Goal: Task Accomplishment & Management: Complete application form

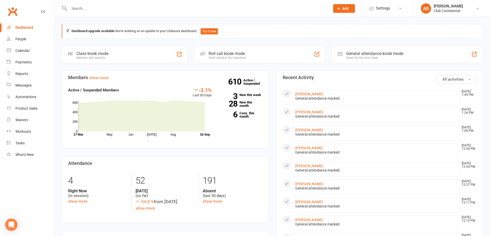
click at [340, 10] on icon at bounding box center [338, 8] width 5 height 5
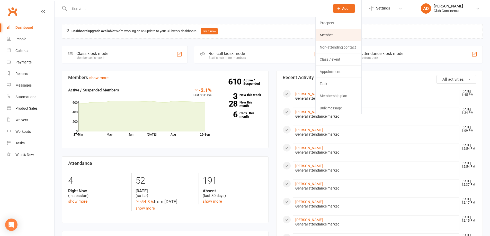
click at [330, 33] on link "Member" at bounding box center [339, 35] width 46 height 12
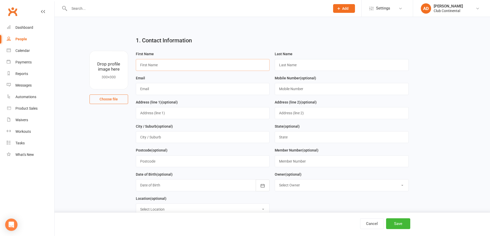
click at [160, 65] on input "text" at bounding box center [203, 65] width 134 height 12
type input "gemma"
drag, startPoint x: 291, startPoint y: 68, endPoint x: 292, endPoint y: 58, distance: 9.6
click at [291, 68] on input "text" at bounding box center [342, 65] width 134 height 12
type input "[PERSON_NAME]"
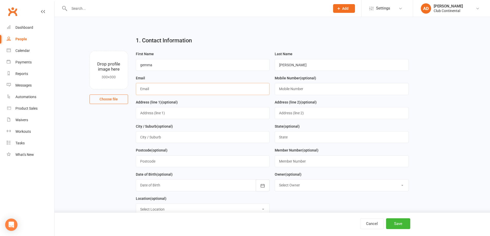
click at [218, 86] on input "text" at bounding box center [203, 89] width 134 height 12
type input "[EMAIL_ADDRESS][DOMAIN_NAME]"
click at [304, 89] on input "text" at bounding box center [342, 89] width 134 height 12
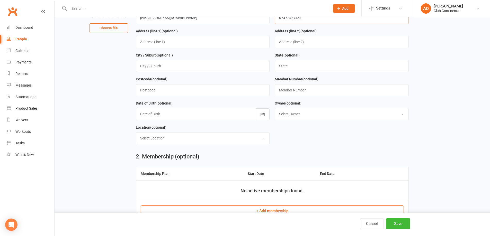
scroll to position [129, 0]
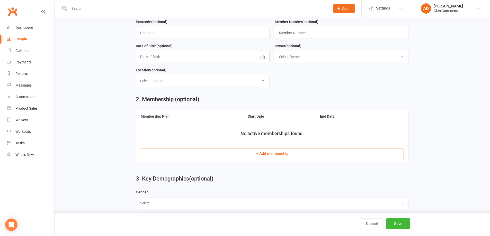
type input "07472467481"
click at [283, 157] on button "+ Add membership" at bounding box center [272, 153] width 263 height 11
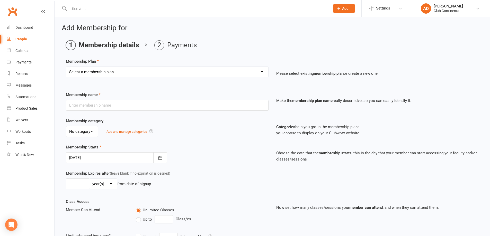
click at [225, 74] on select "Select a membership plan Create new Membership Plan Single Membership - Monthly…" at bounding box center [167, 72] width 202 height 10
select select "2"
click at [66, 67] on select "Select a membership plan Create new Membership Plan Single Membership - Monthly…" at bounding box center [167, 72] width 202 height 10
type input "Single Membership - Annual"
select select "0"
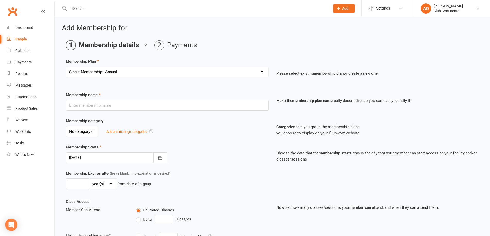
type input "1"
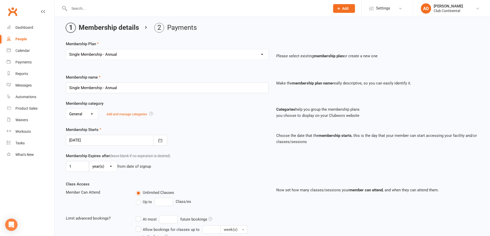
scroll to position [26, 0]
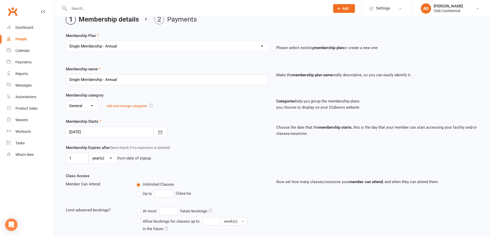
click at [134, 45] on select "Select a membership plan Create new Membership Plan Single Membership - Monthly…" at bounding box center [167, 46] width 202 height 10
select select "3"
click at [66, 41] on select "Select a membership plan Create new Membership Plan Single Membership - Monthly…" at bounding box center [167, 46] width 202 height 10
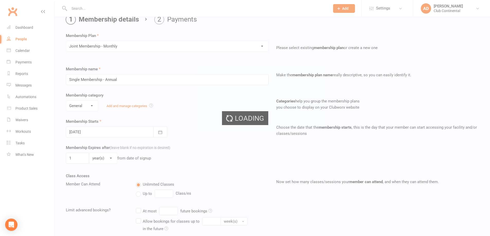
type input "Joint Membership - Monthly"
type input "0"
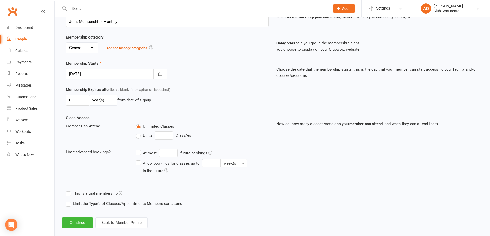
scroll to position [91, 0]
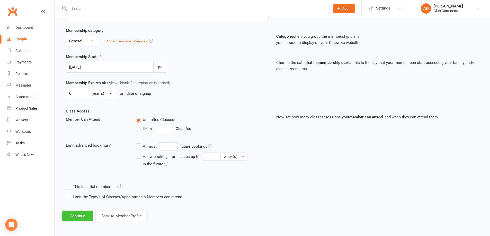
click at [77, 215] on button "Continue" at bounding box center [77, 216] width 31 height 11
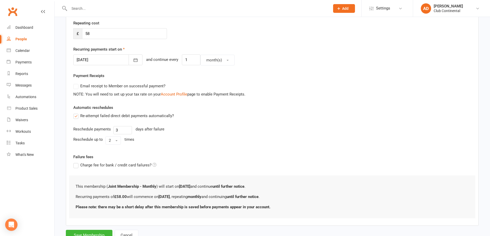
scroll to position [117, 0]
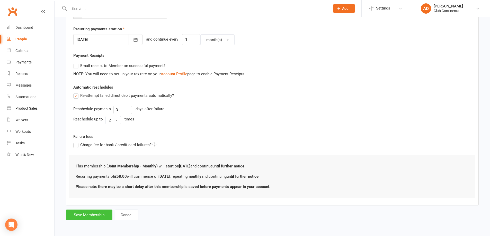
click at [97, 213] on button "Save Membership" at bounding box center [89, 215] width 47 height 11
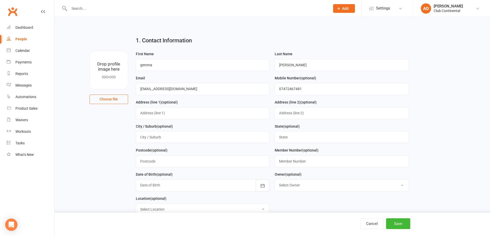
click at [108, 97] on button "Choose file" at bounding box center [109, 99] width 39 height 9
type input "C:\fakepath\WIN_20250916_14_04_09_Pro.jpg"
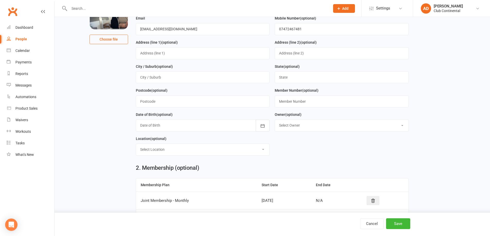
scroll to position [51, 0]
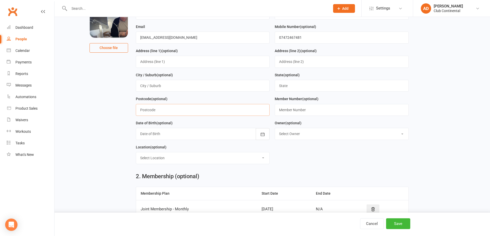
click at [200, 109] on input "text" at bounding box center [203, 110] width 134 height 12
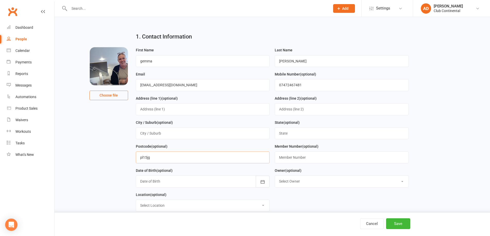
scroll to position [0, 0]
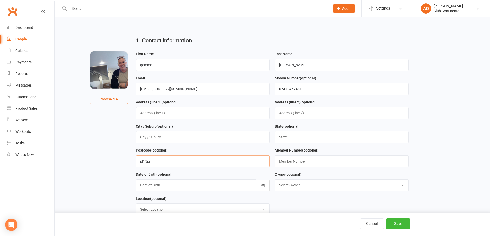
type input "pl15jg"
click at [166, 117] on input "text" at bounding box center [203, 113] width 134 height 12
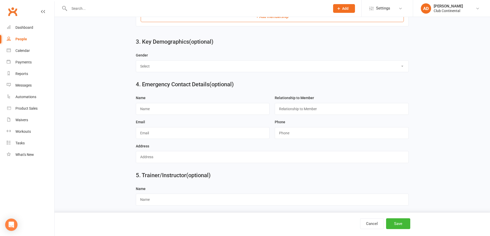
scroll to position [268, 0]
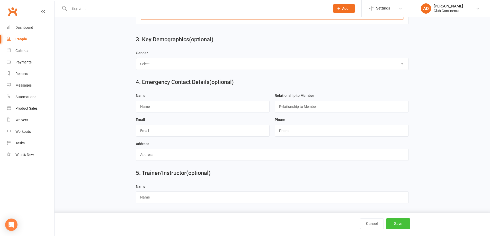
type input "[STREET_ADDRESS]"
click at [403, 224] on button "Save" at bounding box center [398, 224] width 24 height 11
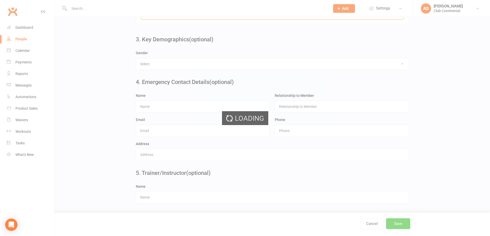
scroll to position [0, 0]
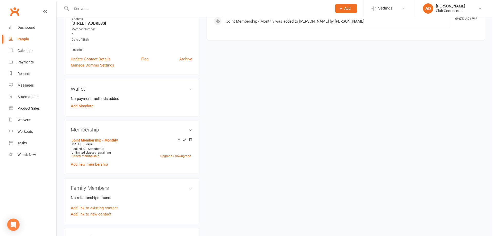
scroll to position [103, 0]
click at [80, 104] on link "Add Mandate" at bounding box center [80, 106] width 23 height 6
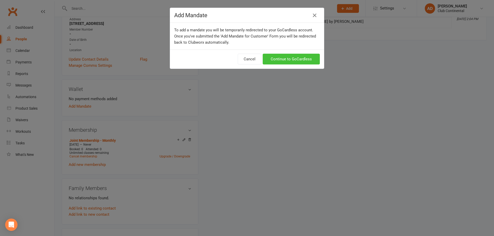
click at [280, 58] on link "Continue to GoCardless" at bounding box center [291, 59] width 57 height 11
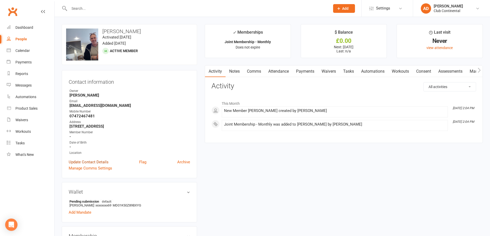
click at [97, 163] on link "Update Contact Details" at bounding box center [89, 162] width 40 height 6
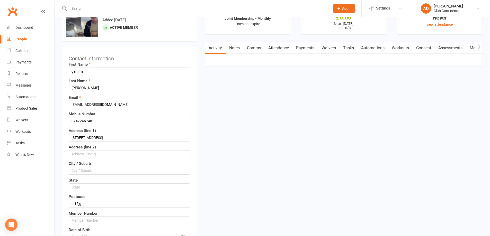
scroll to position [24, 0]
click at [74, 71] on input "gemma" at bounding box center [129, 71] width 121 height 8
type input "kemma"
click at [74, 103] on input "[EMAIL_ADDRESS][DOMAIN_NAME]" at bounding box center [129, 104] width 121 height 8
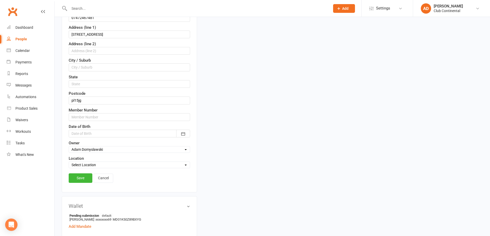
scroll to position [127, 0]
type input "[EMAIL_ADDRESS][DOMAIN_NAME]"
click at [81, 174] on link "Save" at bounding box center [81, 177] width 24 height 9
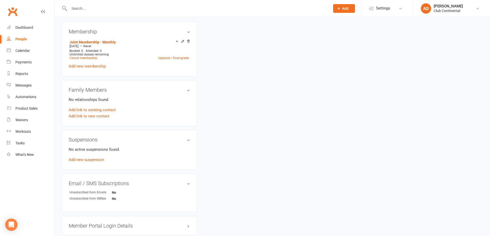
scroll to position [206, 0]
click at [93, 114] on link "Add link to new contact" at bounding box center [89, 115] width 41 height 6
click at [77, 116] on button "Continue" at bounding box center [78, 117] width 16 height 6
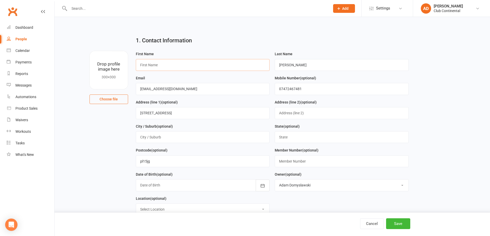
click at [154, 66] on input "text" at bounding box center [203, 65] width 134 height 12
type input "[PERSON_NAME]"
click at [281, 64] on input "[PERSON_NAME]" at bounding box center [342, 65] width 134 height 12
type input "[PERSON_NAME]"
click at [397, 223] on button "Save" at bounding box center [398, 224] width 24 height 11
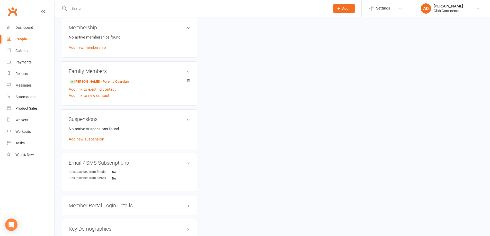
scroll to position [206, 0]
click at [101, 81] on link "[PERSON_NAME] - Parent / Guardian" at bounding box center [98, 81] width 59 height 5
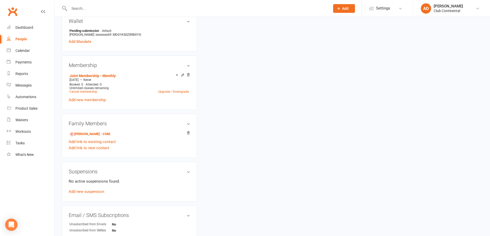
scroll to position [155, 0]
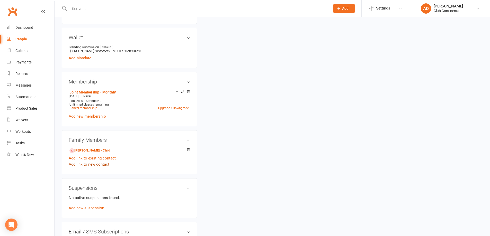
click at [90, 164] on link "Add link to new contact" at bounding box center [89, 165] width 41 height 6
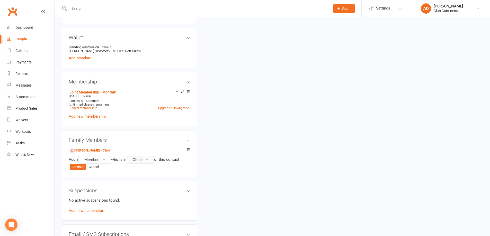
click at [148, 160] on span "button" at bounding box center [147, 160] width 2 height 1
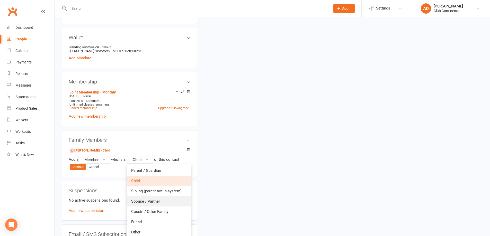
click at [148, 201] on span "Spouse / Partner" at bounding box center [145, 201] width 29 height 5
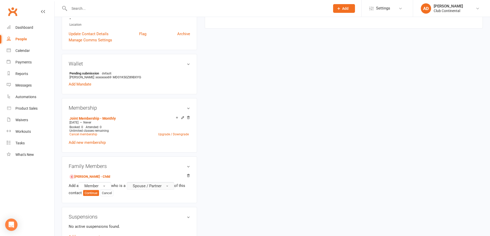
scroll to position [129, 0]
click at [82, 142] on link "Add new membership" at bounding box center [87, 142] width 37 height 5
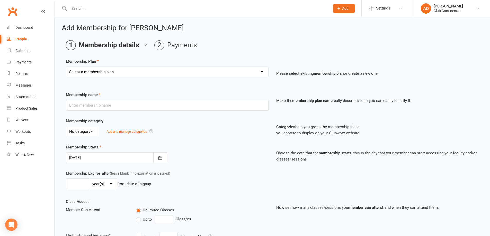
click at [263, 72] on select "Select a membership plan Create new Membership Plan Single Membership - Monthly…" at bounding box center [167, 72] width 202 height 10
select select "5"
click at [66, 67] on select "Select a membership plan Create new Membership Plan Single Membership - Monthly…" at bounding box center [167, 72] width 202 height 10
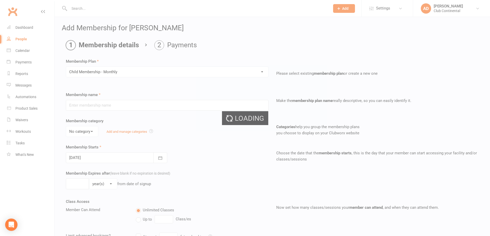
type input "Child Membership - Monthly"
select select "0"
type input "0"
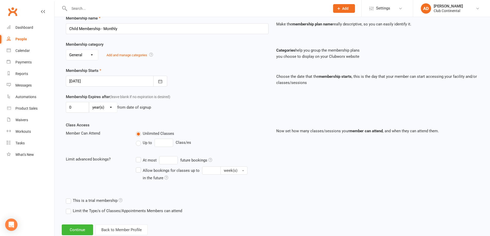
scroll to position [91, 0]
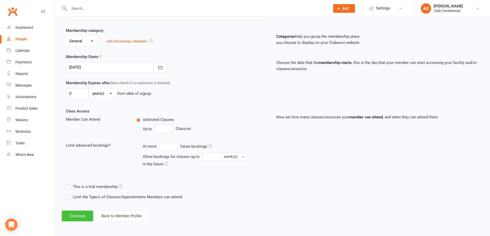
click at [75, 213] on button "Continue" at bounding box center [77, 216] width 31 height 11
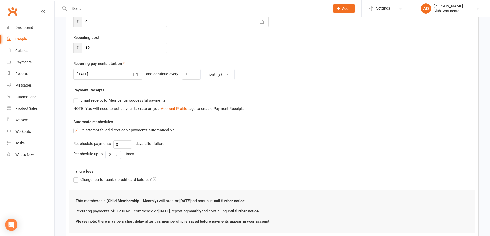
scroll to position [103, 0]
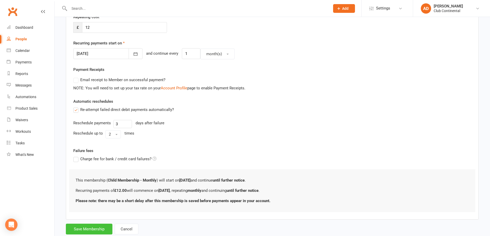
click at [83, 228] on button "Save Membership" at bounding box center [89, 229] width 47 height 11
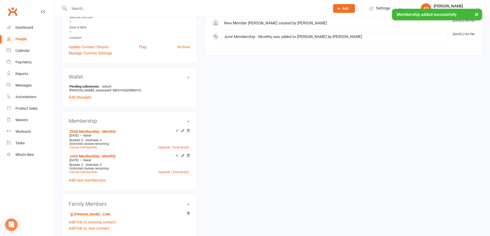
scroll to position [129, 0]
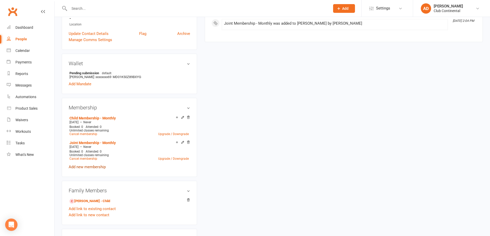
click at [95, 166] on link "Add new membership" at bounding box center [87, 167] width 37 height 5
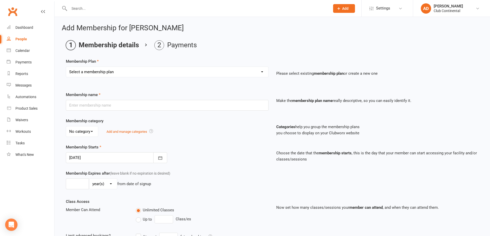
click at [262, 71] on select "Select a membership plan Create new Membership Plan Single Membership - Monthly…" at bounding box center [167, 72] width 202 height 10
select select "5"
click at [66, 67] on select "Select a membership plan Create new Membership Plan Single Membership - Monthly…" at bounding box center [167, 72] width 202 height 10
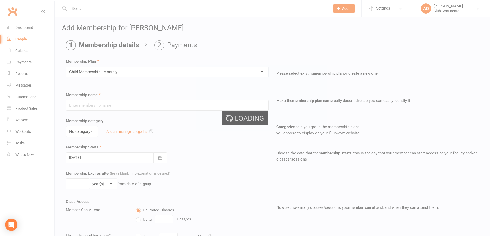
type input "Child Membership - Monthly"
select select "0"
type input "0"
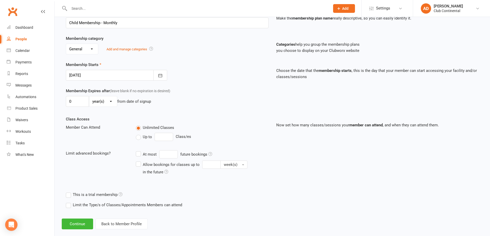
scroll to position [91, 0]
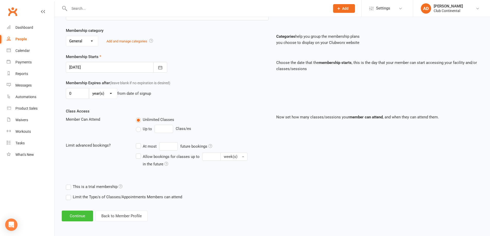
click at [79, 215] on button "Continue" at bounding box center [77, 216] width 31 height 11
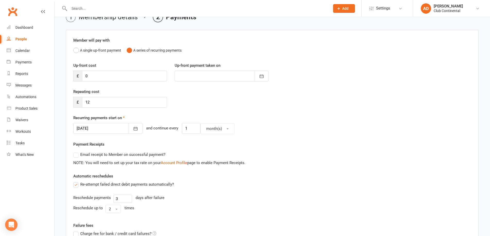
scroll to position [117, 0]
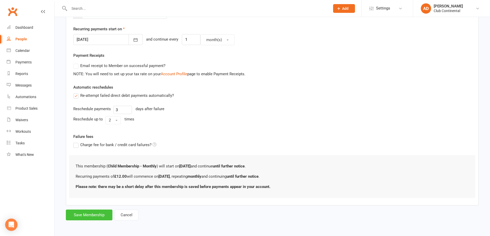
click at [88, 213] on button "Save Membership" at bounding box center [89, 215] width 47 height 11
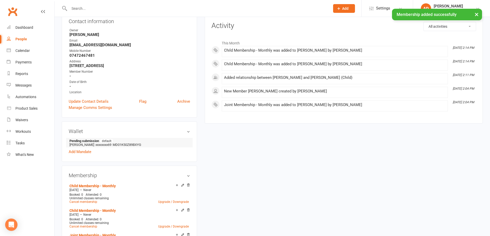
scroll to position [103, 0]
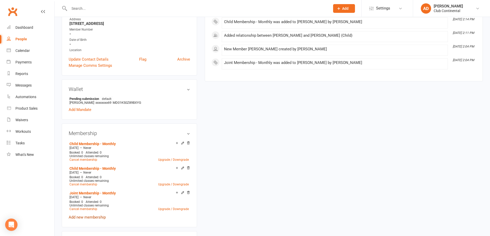
click at [101, 217] on link "Add new membership" at bounding box center [87, 217] width 37 height 5
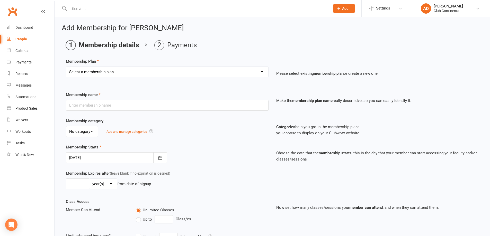
click at [262, 72] on select "Select a membership plan Create new Membership Plan Single Membership - Monthly…" at bounding box center [167, 72] width 202 height 10
select select "5"
click at [66, 67] on select "Select a membership plan Create new Membership Plan Single Membership - Monthly…" at bounding box center [167, 72] width 202 height 10
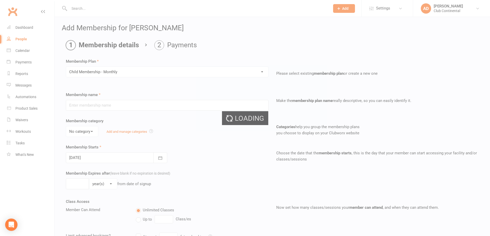
type input "Child Membership - Monthly"
select select "0"
type input "0"
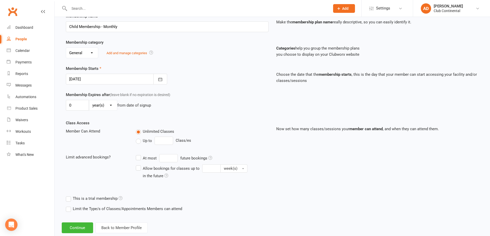
scroll to position [91, 0]
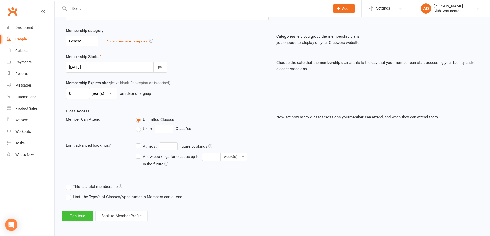
click at [78, 215] on button "Continue" at bounding box center [77, 216] width 31 height 11
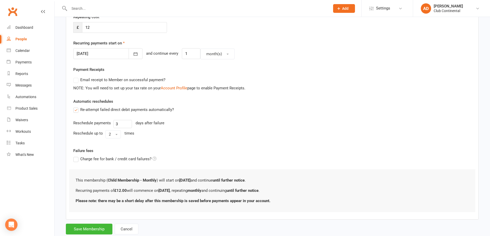
scroll to position [117, 0]
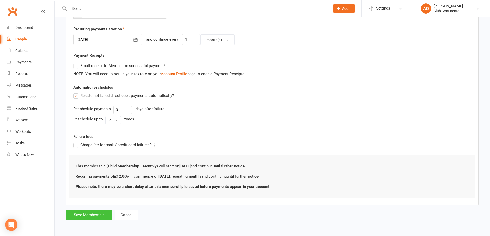
click at [94, 212] on button "Save Membership" at bounding box center [89, 215] width 47 height 11
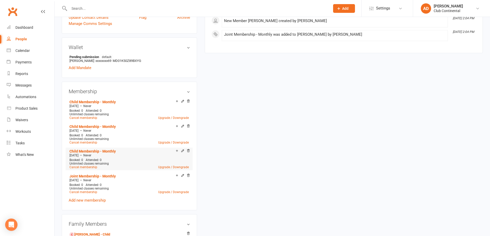
scroll to position [154, 0]
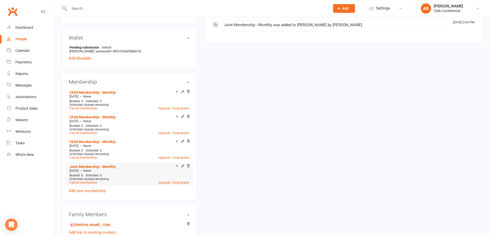
drag, startPoint x: 93, startPoint y: 171, endPoint x: 90, endPoint y: 170, distance: 3.4
click at [91, 170] on span "Never" at bounding box center [87, 171] width 8 height 4
click at [92, 166] on link "Joint Membership - Monthly" at bounding box center [92, 167] width 46 height 4
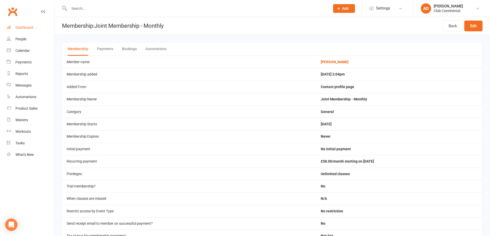
click at [22, 27] on div "Dashboard" at bounding box center [24, 27] width 18 height 4
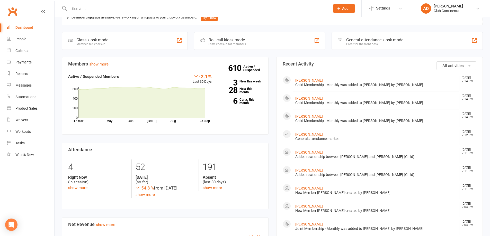
scroll to position [26, 0]
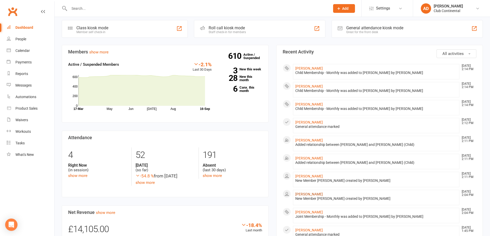
click at [314, 194] on link "[PERSON_NAME]" at bounding box center [309, 194] width 28 height 4
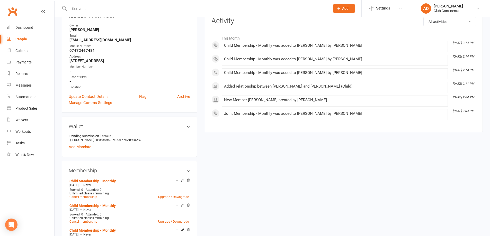
scroll to position [26, 0]
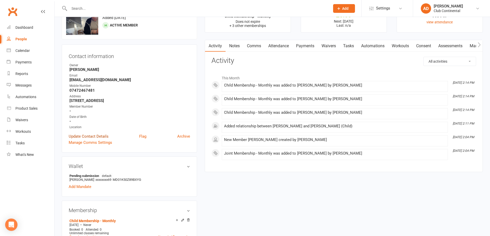
click at [97, 135] on link "Update Contact Details" at bounding box center [89, 137] width 40 height 6
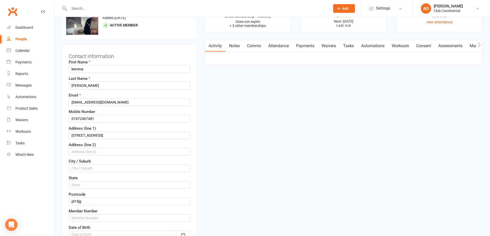
scroll to position [24, 0]
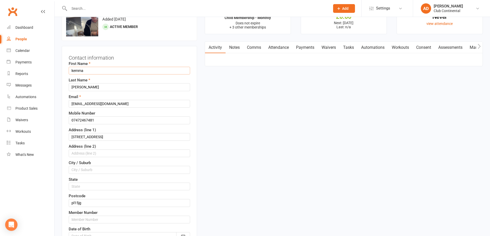
click at [73, 70] on input "kemma" at bounding box center [129, 71] width 121 height 8
type input "Jemma"
click at [73, 87] on input "[PERSON_NAME]" at bounding box center [129, 87] width 121 height 8
type input "[PERSON_NAME]"
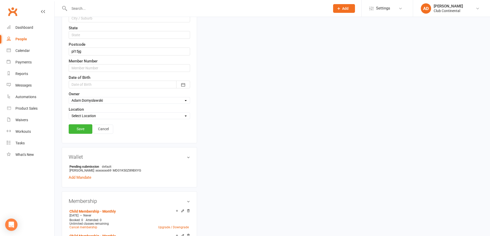
scroll to position [179, 0]
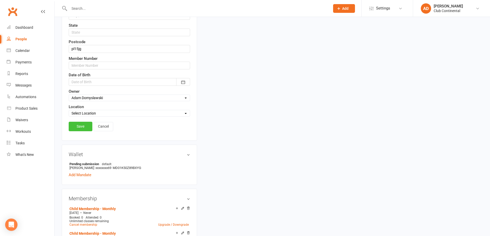
click at [78, 125] on link "Save" at bounding box center [81, 126] width 24 height 9
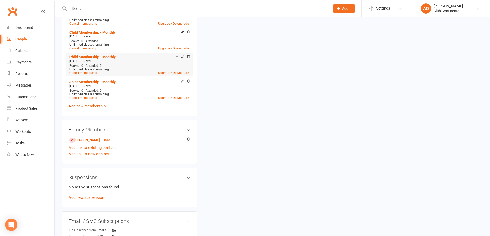
scroll to position [257, 0]
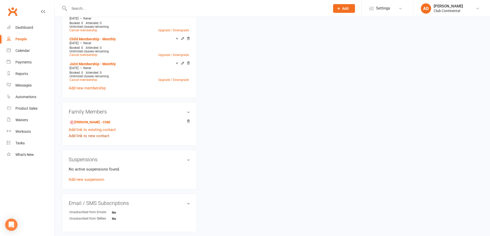
click at [93, 134] on link "Add link to new contact" at bounding box center [89, 136] width 41 height 6
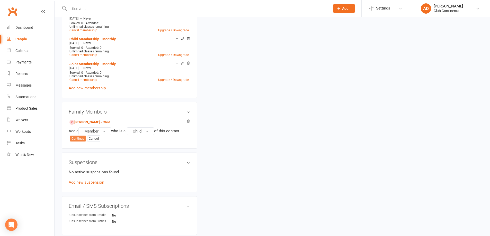
click at [79, 136] on button "Continue" at bounding box center [78, 139] width 16 height 6
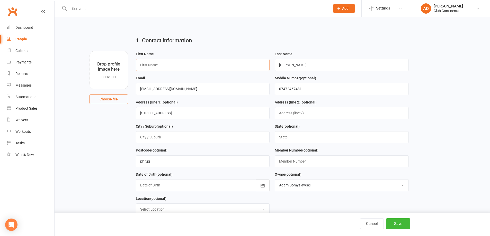
click at [156, 67] on input "text" at bounding box center [203, 65] width 134 height 12
type input "Cali"
click at [397, 224] on button "Save" at bounding box center [398, 224] width 24 height 11
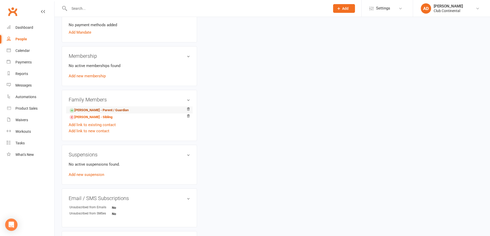
scroll to position [180, 0]
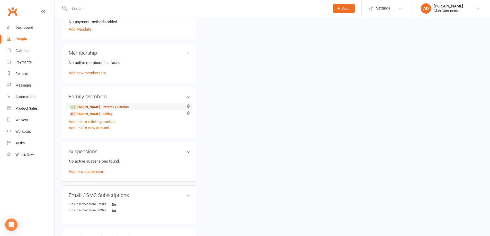
click at [100, 105] on link "[PERSON_NAME] - Parent / Guardian" at bounding box center [98, 107] width 59 height 5
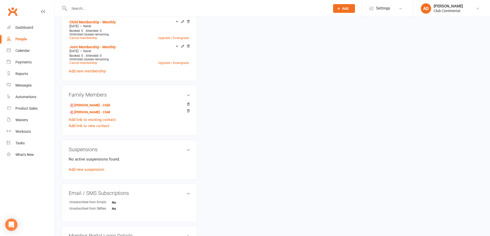
scroll to position [283, 0]
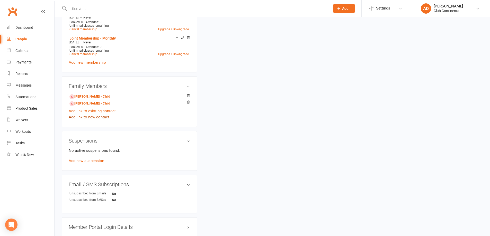
click at [98, 116] on link "Add link to new contact" at bounding box center [89, 117] width 41 height 6
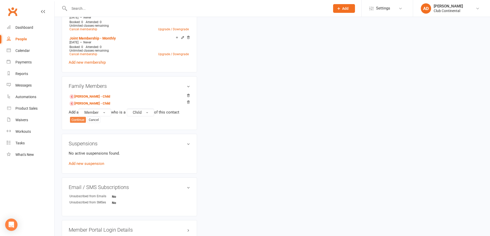
click at [83, 120] on button "Continue" at bounding box center [78, 120] width 16 height 6
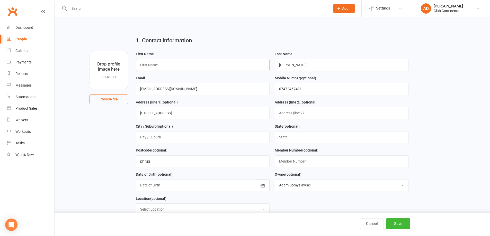
click at [155, 64] on input "text" at bounding box center [203, 65] width 134 height 12
type input "[PERSON_NAME]"
click at [402, 224] on button "Save" at bounding box center [398, 224] width 24 height 11
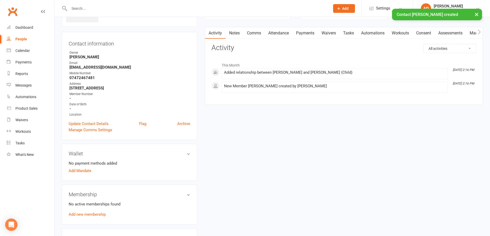
scroll to position [103, 0]
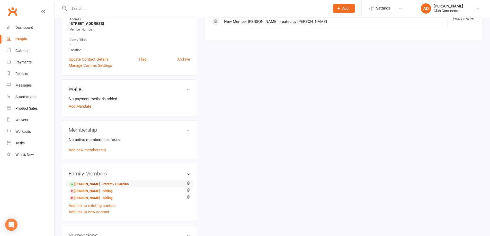
click at [92, 183] on link "[PERSON_NAME] - Parent / Guardian" at bounding box center [98, 184] width 59 height 5
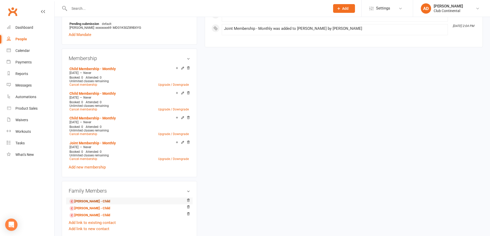
scroll to position [180, 0]
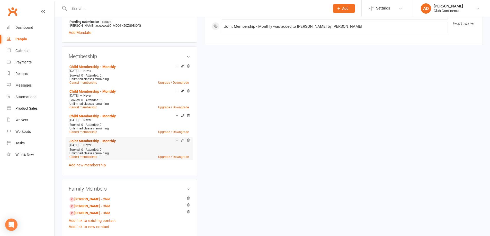
click at [105, 141] on link "Joint Membership - Monthly" at bounding box center [92, 141] width 46 height 4
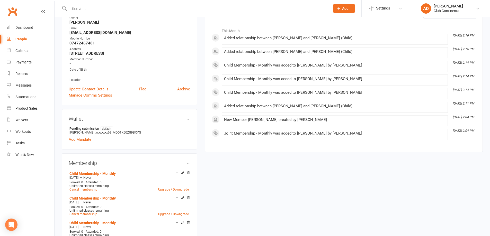
scroll to position [129, 0]
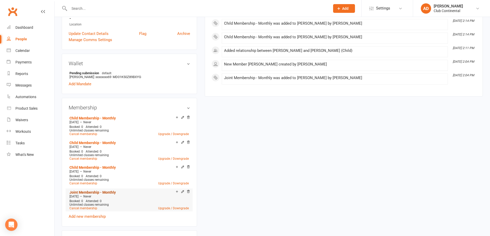
click at [88, 191] on link "Joint Membership - Monthly" at bounding box center [92, 193] width 46 height 4
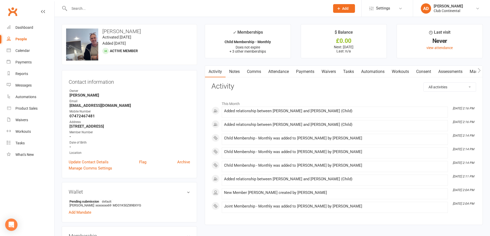
click at [77, 7] on input "text" at bounding box center [197, 8] width 259 height 7
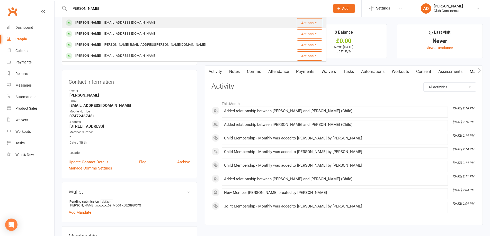
type input "[PERSON_NAME]"
click at [84, 21] on div "[PERSON_NAME]" at bounding box center [88, 22] width 29 height 7
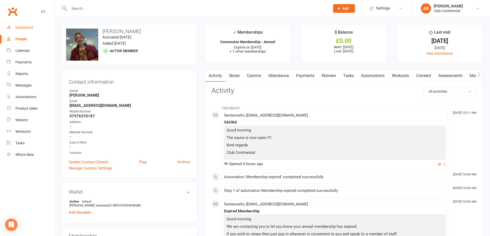
click at [24, 28] on div "Dashboard" at bounding box center [24, 27] width 18 height 4
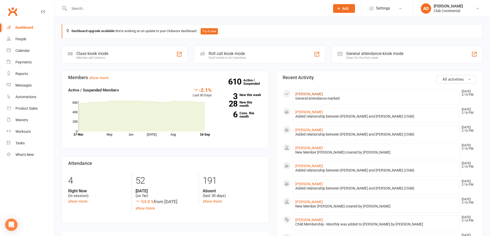
click at [323, 94] on link "[PERSON_NAME]" at bounding box center [309, 94] width 28 height 4
click at [317, 114] on link "[PERSON_NAME]" at bounding box center [309, 112] width 28 height 4
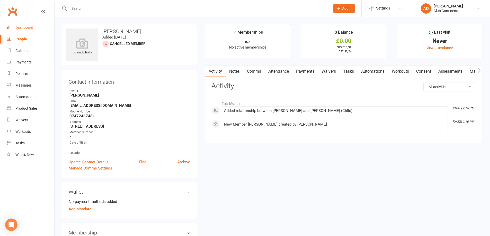
click at [27, 26] on div "Dashboard" at bounding box center [24, 27] width 18 height 4
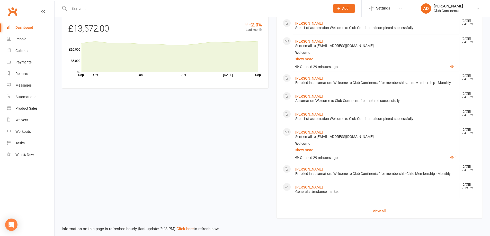
scroll to position [328, 0]
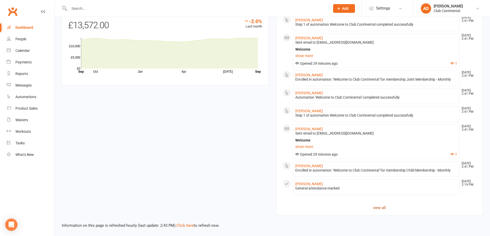
click at [384, 209] on link "view all" at bounding box center [380, 208] width 194 height 6
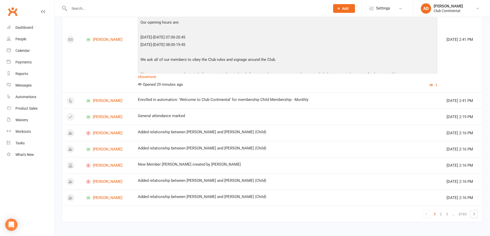
scroll to position [623, 0]
click at [443, 213] on link "2" at bounding box center [441, 213] width 6 height 7
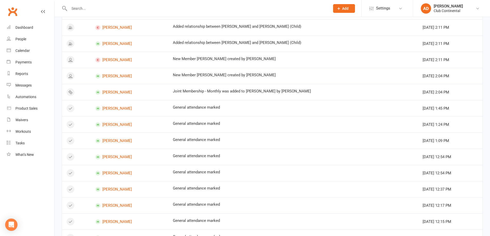
scroll to position [129, 0]
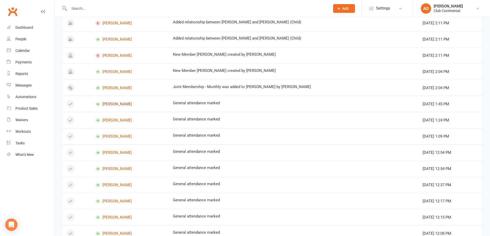
click at [119, 105] on link "[PERSON_NAME]" at bounding box center [129, 104] width 68 height 5
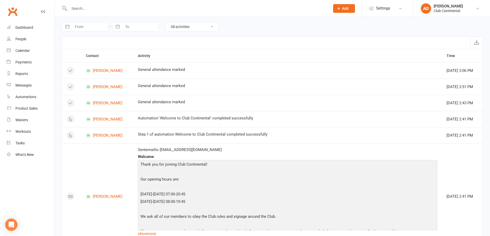
click at [15, 15] on link "Clubworx" at bounding box center [12, 11] width 13 height 13
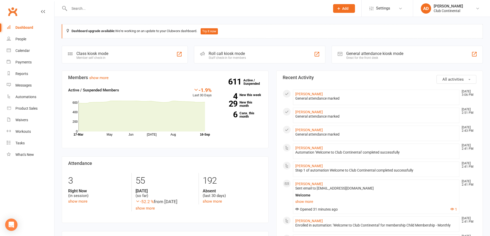
click at [32, 28] on div "Dashboard" at bounding box center [24, 27] width 18 height 4
